Goal: Task Accomplishment & Management: Manage account settings

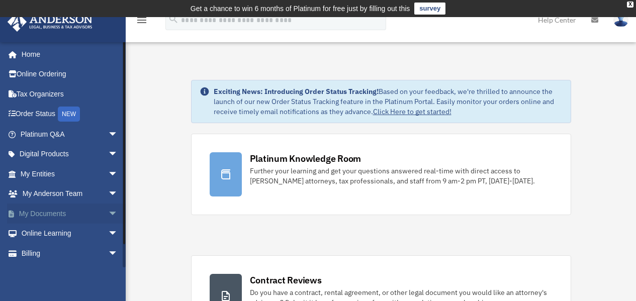
click at [49, 212] on link "My Documents arrow_drop_down" at bounding box center [70, 214] width 126 height 20
click at [92, 212] on link "My Documents arrow_drop_down" at bounding box center [70, 214] width 126 height 20
click at [21, 216] on link "My Documents arrow_drop_down" at bounding box center [70, 214] width 126 height 20
click at [108, 213] on span "arrow_drop_down" at bounding box center [118, 214] width 20 height 21
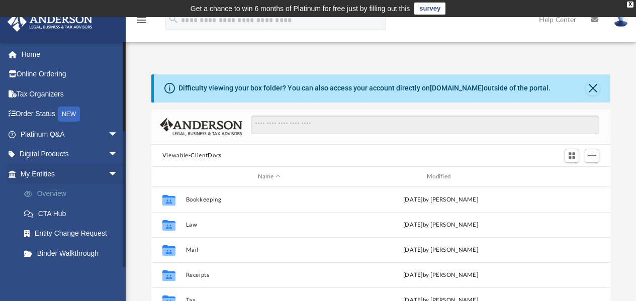
scroll to position [221, 451]
click at [52, 191] on link "Overview" at bounding box center [73, 194] width 119 height 20
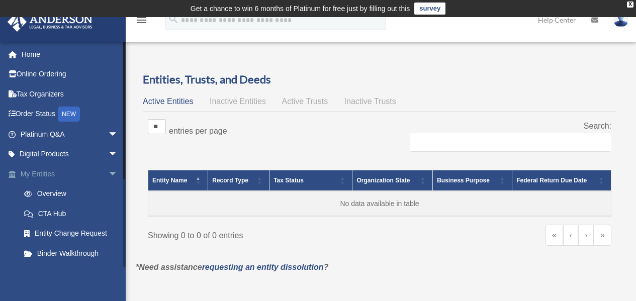
click at [39, 176] on link "My Entities arrow_drop_down" at bounding box center [70, 174] width 126 height 20
click at [49, 189] on link "Overview" at bounding box center [73, 194] width 119 height 20
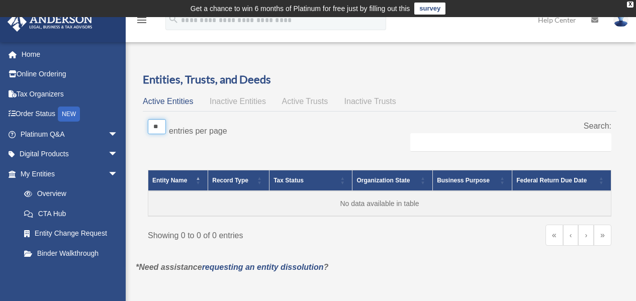
click at [158, 128] on select "** ** ** ***" at bounding box center [157, 126] width 18 height 15
click at [305, 133] on div "** ** ** *** entries per page" at bounding box center [260, 131] width 224 height 25
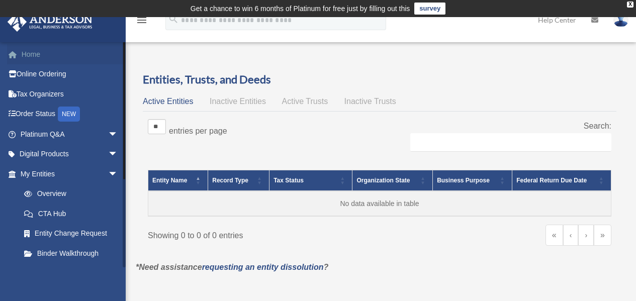
click at [27, 56] on link "Home" at bounding box center [70, 54] width 126 height 20
click at [27, 59] on link "Home" at bounding box center [70, 54] width 126 height 20
click at [32, 52] on link "Home" at bounding box center [70, 54] width 126 height 20
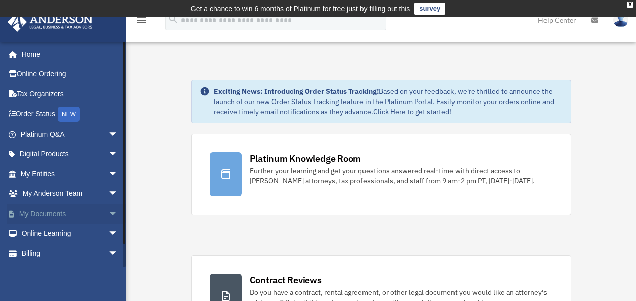
click at [67, 211] on link "My Documents arrow_drop_down" at bounding box center [70, 214] width 126 height 20
click at [108, 212] on span "arrow_drop_down" at bounding box center [118, 214] width 20 height 21
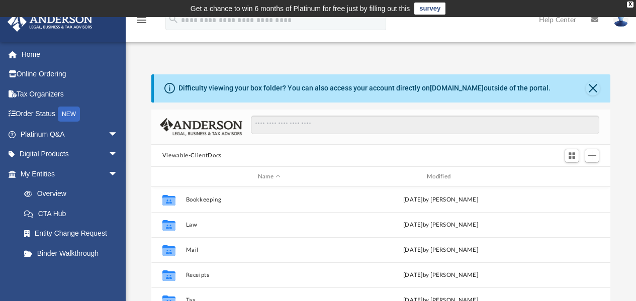
scroll to position [221, 451]
click at [29, 54] on link "Home" at bounding box center [70, 54] width 126 height 20
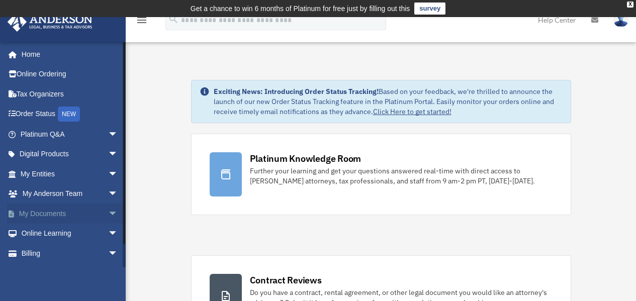
click at [47, 218] on link "My Documents arrow_drop_down" at bounding box center [70, 214] width 126 height 20
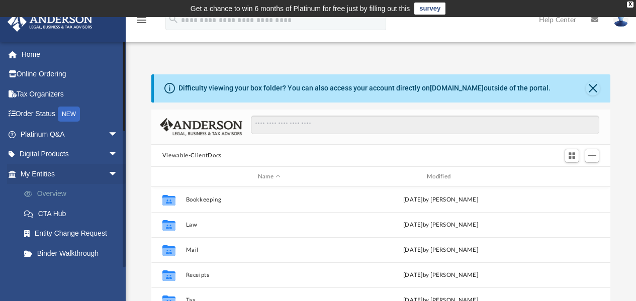
scroll to position [221, 451]
click at [108, 178] on span "arrow_drop_down" at bounding box center [118, 174] width 20 height 21
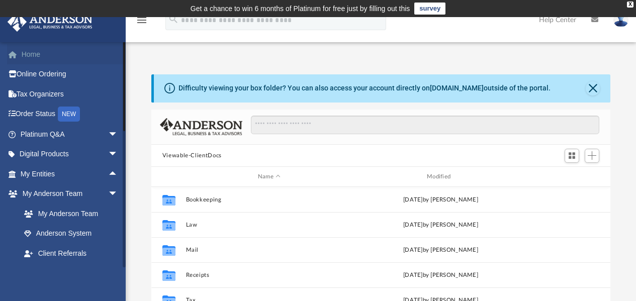
click at [31, 53] on link "Home" at bounding box center [70, 54] width 126 height 20
click at [24, 56] on link "Home" at bounding box center [70, 54] width 126 height 20
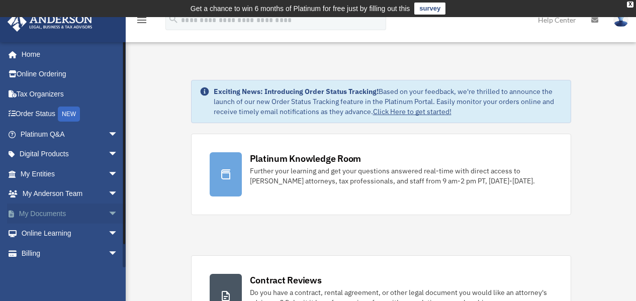
click at [54, 213] on link "My Documents arrow_drop_down" at bounding box center [70, 214] width 126 height 20
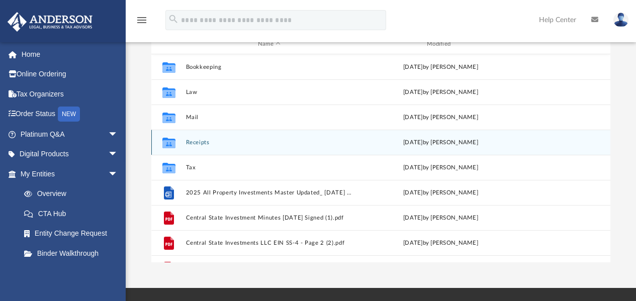
scroll to position [221, 451]
click at [382, 154] on div "Collaborated Folder Receipts Mon Sep 15 2025 by Charles Rogler" at bounding box center [380, 142] width 459 height 25
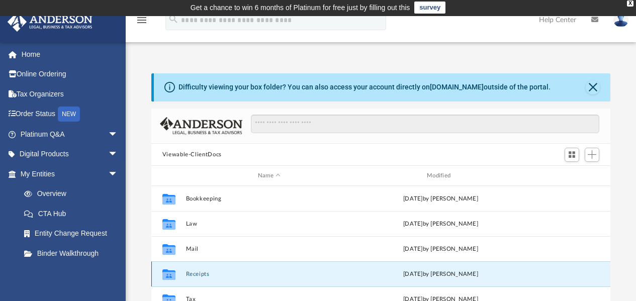
scroll to position [0, 0]
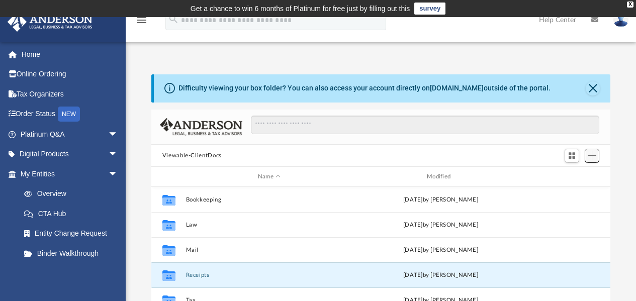
click at [588, 155] on span "Add" at bounding box center [592, 155] width 9 height 9
click at [578, 177] on li "Upload" at bounding box center [577, 175] width 32 height 11
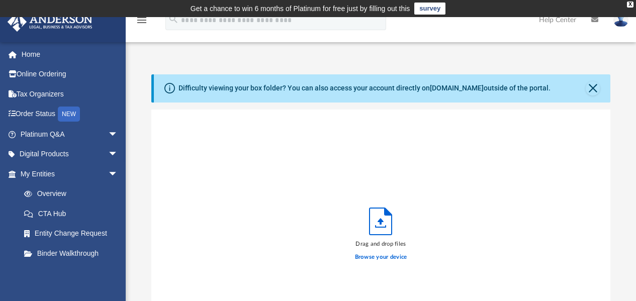
scroll to position [247, 451]
click at [378, 256] on label "Browse your device" at bounding box center [381, 257] width 52 height 9
click at [0, 0] on input "Browse your device" at bounding box center [0, 0] width 0 height 0
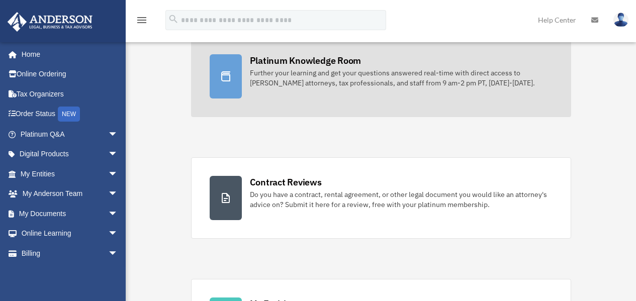
scroll to position [106, 0]
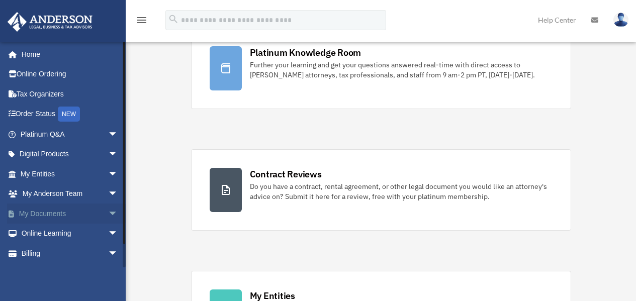
click at [40, 216] on link "My Documents arrow_drop_down" at bounding box center [70, 214] width 126 height 20
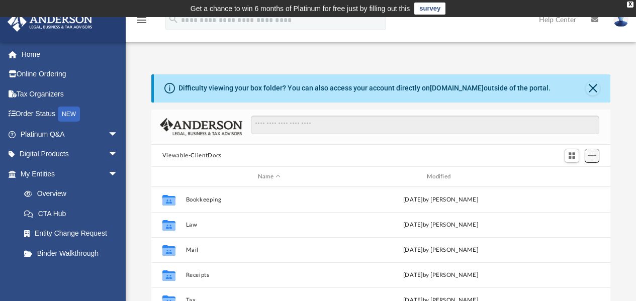
click at [592, 158] on span "Add" at bounding box center [592, 155] width 9 height 9
click at [571, 175] on li "Upload" at bounding box center [577, 175] width 32 height 11
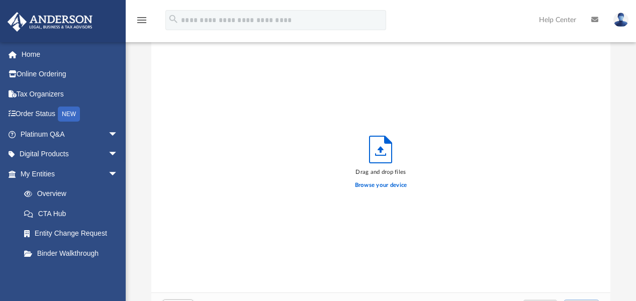
scroll to position [90, 0]
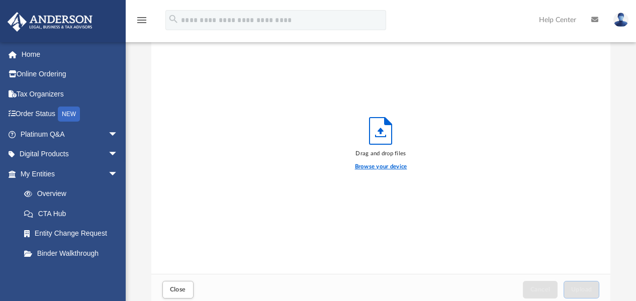
click at [379, 163] on label "Browse your device" at bounding box center [381, 166] width 52 height 9
click at [0, 0] on input "Browse your device" at bounding box center [0, 0] width 0 height 0
